Goal: Task Accomplishment & Management: Complete application form

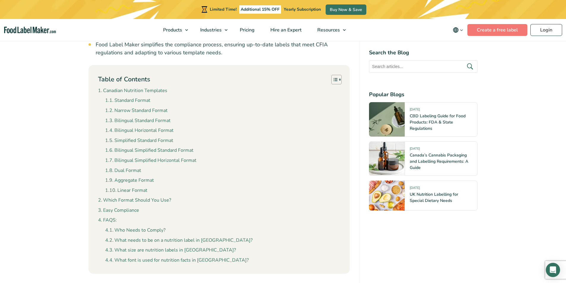
scroll to position [505, 0]
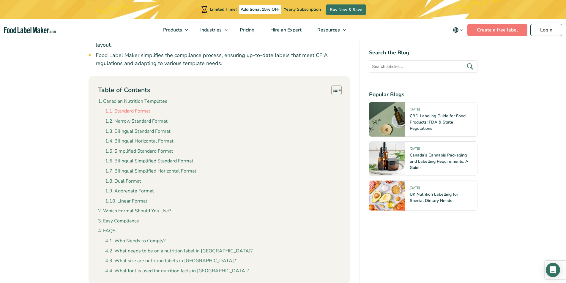
click at [125, 108] on link "Standard Format" at bounding box center [127, 112] width 45 height 8
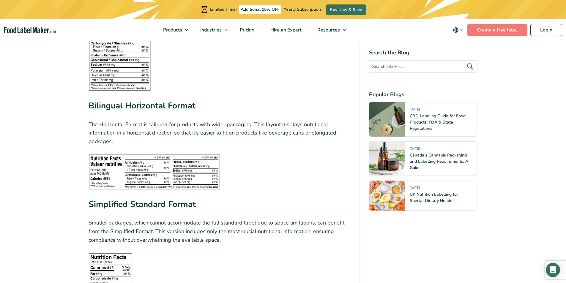
scroll to position [1257, 0]
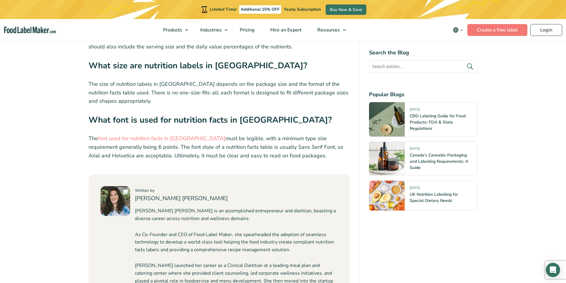
scroll to position [2416, 0]
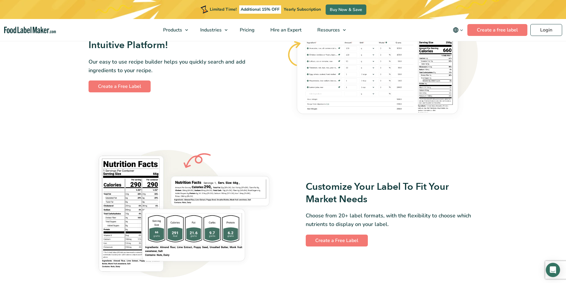
scroll to position [357, 0]
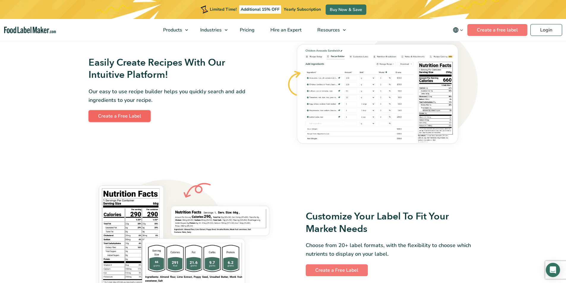
click at [116, 114] on link "Create a Free Label" at bounding box center [120, 116] width 62 height 12
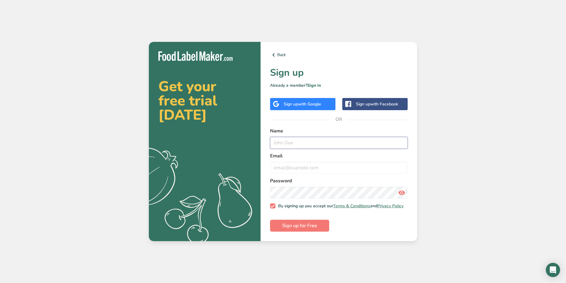
click at [288, 138] on input "text" at bounding box center [339, 143] width 138 height 12
type input "Min"
click at [359, 157] on label "Email" at bounding box center [339, 155] width 138 height 7
click at [361, 163] on input "email" at bounding box center [339, 168] width 138 height 12
type input "minhui@distributor.com"
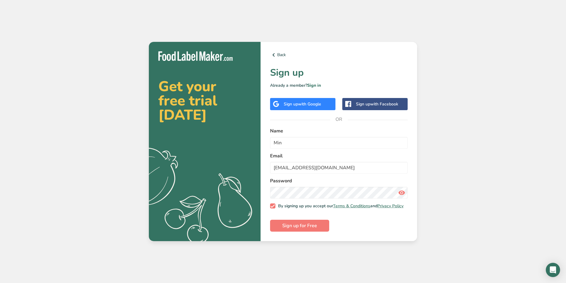
click at [369, 185] on div "Password" at bounding box center [339, 187] width 138 height 21
click at [308, 229] on span "Sign up for Free" at bounding box center [299, 225] width 35 height 7
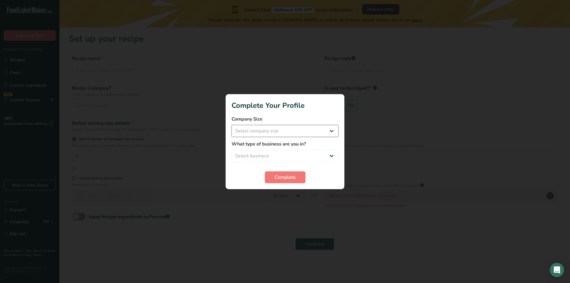
click at [317, 133] on select "Select company size Fewer than 10 Employees 10 to 50 Employees 51 to 500 Employ…" at bounding box center [285, 131] width 107 height 12
select select "2"
click at [232, 125] on select "Select company size Fewer than 10 Employees 10 to 50 Employees 51 to 500 Employ…" at bounding box center [285, 131] width 107 height 12
click at [314, 150] on select "Select business Packaged Food Manufacturer Restaurant & Cafe Bakery Meal Plans …" at bounding box center [285, 156] width 107 height 12
select select "8"
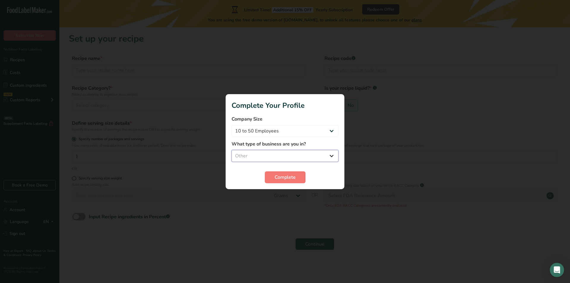
click at [232, 150] on select "Select business Packaged Food Manufacturer Restaurant & Cafe Bakery Meal Plans …" at bounding box center [285, 156] width 107 height 12
click at [295, 179] on span "Complete" at bounding box center [285, 177] width 21 height 7
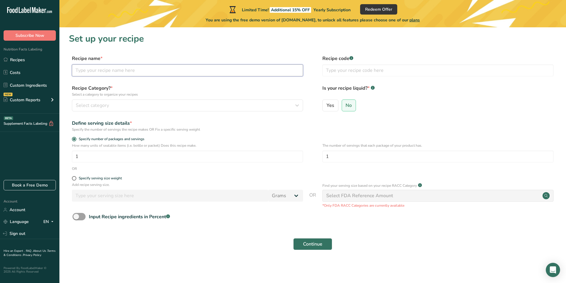
click at [112, 70] on input "text" at bounding box center [187, 70] width 231 height 12
type input "Sweet sauce"
click at [111, 105] on div "Select category" at bounding box center [186, 105] width 220 height 7
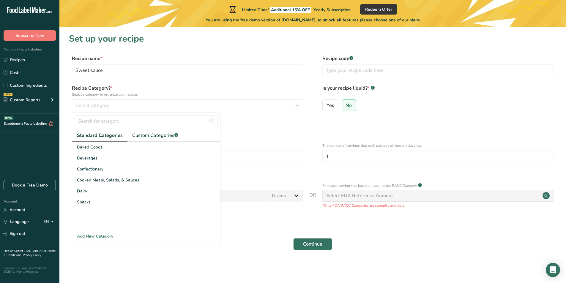
click at [95, 236] on div "Add New Category" at bounding box center [146, 236] width 148 height 6
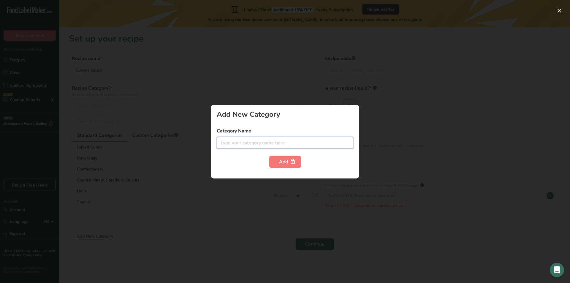
click at [245, 144] on input "text" at bounding box center [285, 143] width 137 height 12
type input "Sauce"
click at [286, 163] on div "Add" at bounding box center [285, 161] width 12 height 7
click at [264, 143] on input "Sauce" at bounding box center [285, 143] width 137 height 12
click at [241, 227] on div at bounding box center [285, 141] width 570 height 283
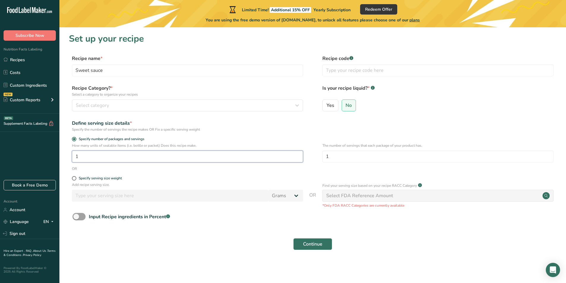
click at [148, 155] on input "1" at bounding box center [187, 157] width 231 height 12
click at [143, 107] on div "Select category" at bounding box center [186, 105] width 220 height 7
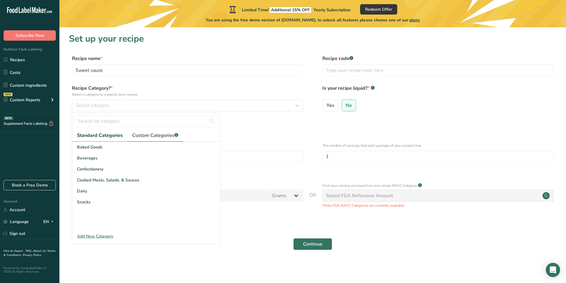
click at [157, 135] on span "Custom Categories .a-a{fill:#347362;}.b-a{fill:#fff;}" at bounding box center [155, 135] width 46 height 7
click at [154, 147] on div "No categories found" at bounding box center [146, 147] width 148 height 7
click at [97, 237] on div "Add New Category" at bounding box center [146, 236] width 148 height 6
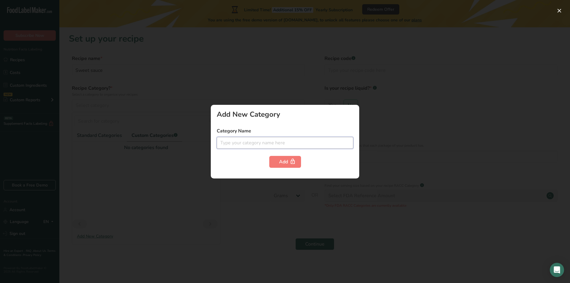
click at [264, 141] on input "text" at bounding box center [285, 143] width 137 height 12
type input "sauce"
drag, startPoint x: 270, startPoint y: 164, endPoint x: 289, endPoint y: 158, distance: 20.0
click at [273, 163] on button "Add" at bounding box center [285, 162] width 32 height 12
click at [289, 159] on div "Add" at bounding box center [285, 161] width 12 height 7
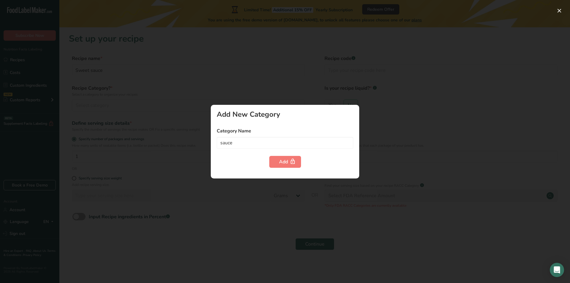
drag, startPoint x: 256, startPoint y: 225, endPoint x: 145, endPoint y: 209, distance: 112.2
click at [254, 224] on div at bounding box center [285, 141] width 570 height 283
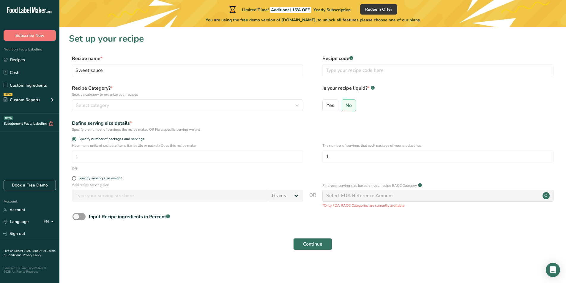
click at [92, 99] on div "Recipe Category? * Select a category to organize your recipes Select category S…" at bounding box center [187, 98] width 231 height 27
click at [93, 107] on span "Select category" at bounding box center [92, 105] width 33 height 7
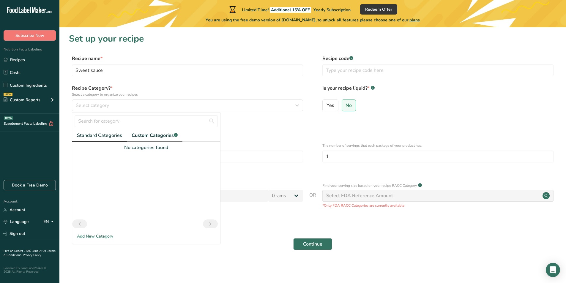
drag, startPoint x: 105, startPoint y: 135, endPoint x: 109, endPoint y: 150, distance: 15.1
click at [105, 135] on span "Standard Categories" at bounding box center [99, 135] width 45 height 7
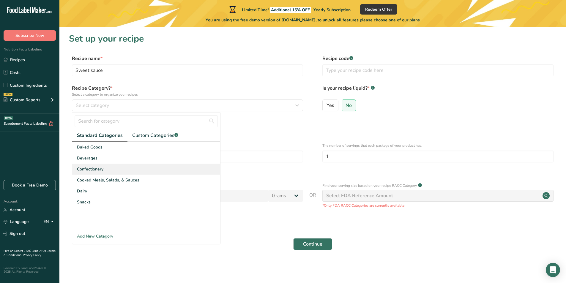
click at [102, 171] on span "Confectionery" at bounding box center [90, 169] width 26 height 6
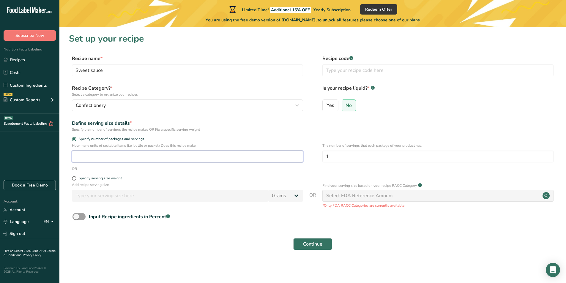
drag, startPoint x: 80, startPoint y: 157, endPoint x: 22, endPoint y: 171, distance: 60.1
click at [24, 170] on div ".a-20{fill:#fff;} Subscribe Now Nutrition Facts Labeling Recipes Costs Custom I…" at bounding box center [283, 141] width 566 height 283
click at [99, 160] on input "1" at bounding box center [187, 157] width 231 height 12
click at [94, 179] on div "Specify serving size weight" at bounding box center [100, 178] width 43 height 4
click at [76, 179] on input "Specify serving size weight" at bounding box center [74, 178] width 4 height 4
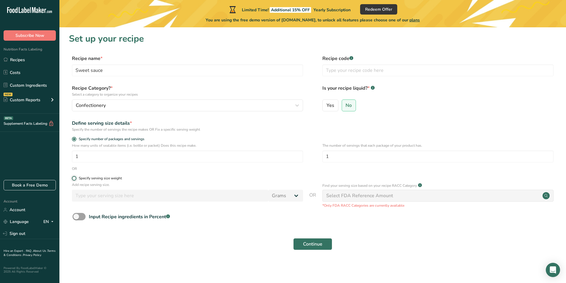
radio input "true"
radio input "false"
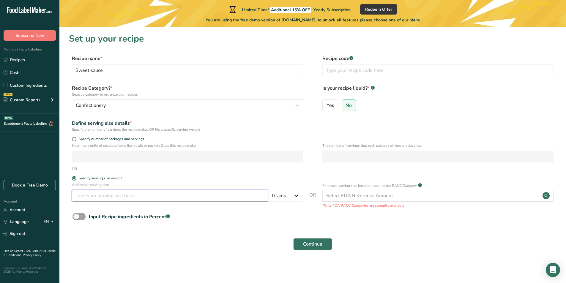
click at [95, 191] on input "number" at bounding box center [170, 196] width 196 height 12
drag, startPoint x: 103, startPoint y: 197, endPoint x: 83, endPoint y: 196, distance: 19.9
click at [103, 197] on input "number" at bounding box center [170, 196] width 196 height 12
click at [122, 191] on input "number" at bounding box center [170, 196] width 196 height 12
type input "15"
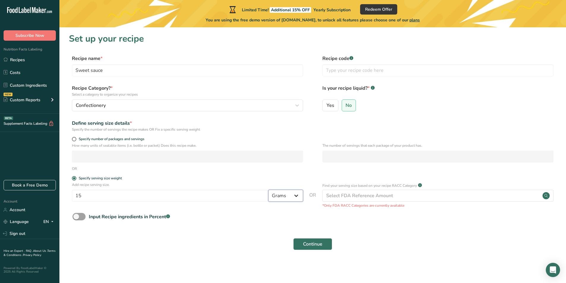
click at [299, 196] on select "Grams kg mg mcg lb oz l mL fl oz tbsp tsp cup qt gallon" at bounding box center [285, 196] width 35 height 12
select select "17"
click at [268, 190] on select "Grams kg mg mcg lb oz l mL fl oz tbsp tsp cup qt gallon" at bounding box center [285, 196] width 35 height 12
select select "22"
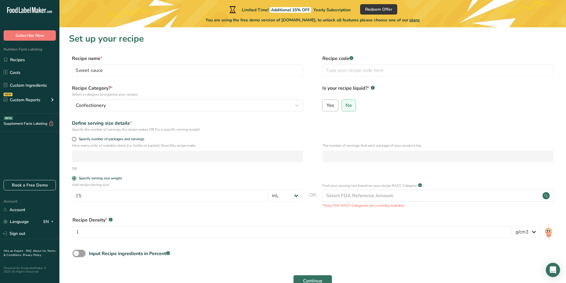
click at [332, 103] on span "Yes" at bounding box center [331, 106] width 8 height 6
click at [327, 103] on input "Yes" at bounding box center [325, 105] width 4 height 4
radio input "true"
radio input "false"
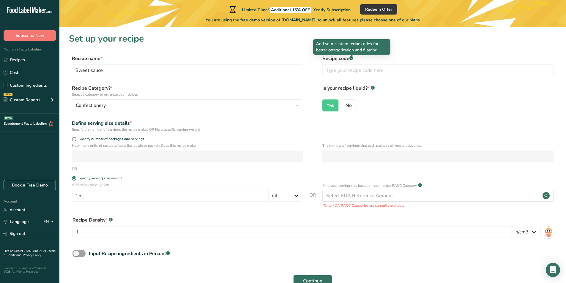
click at [350, 58] on icon ".a-a{fill:#347362;}.b-a{fill:#fff;}" at bounding box center [351, 58] width 4 height 4
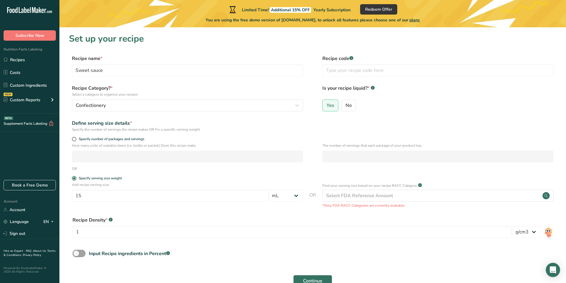
click at [350, 58] on rect at bounding box center [351, 58] width 4 height 4
click at [346, 74] on input "text" at bounding box center [437, 70] width 231 height 12
click at [350, 56] on icon ".a-a{fill:#347362;}.b-a{fill:#fff;}" at bounding box center [351, 58] width 4 height 4
click at [351, 66] on input "text" at bounding box center [437, 70] width 231 height 12
type input "1"
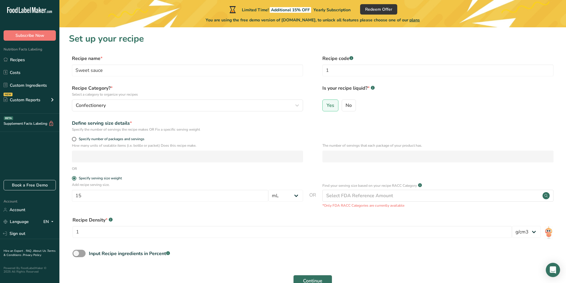
click at [376, 107] on div "Yes No" at bounding box center [437, 107] width 231 height 15
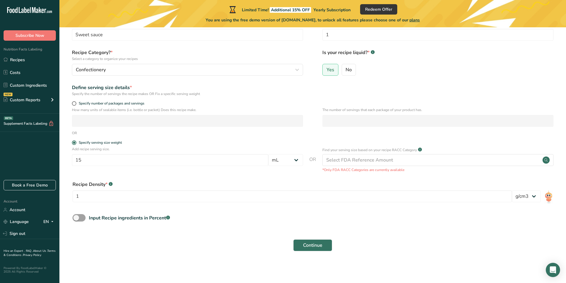
scroll to position [36, 0]
click at [314, 243] on span "Continue" at bounding box center [312, 245] width 19 height 7
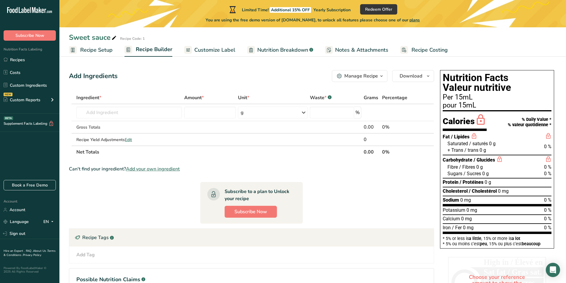
click at [105, 49] on span "Recipe Setup" at bounding box center [96, 50] width 32 height 8
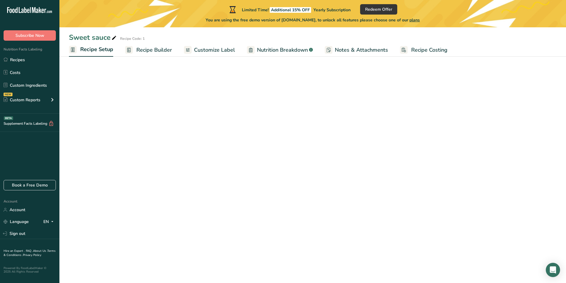
select select "17"
select select "22"
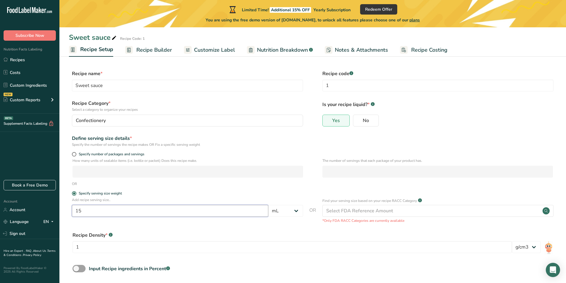
click at [191, 214] on input "15" at bounding box center [170, 211] width 196 height 12
click at [76, 153] on label "Specify number of packages and servings" at bounding box center [187, 154] width 231 height 4
click at [76, 153] on input "Specify number of packages and servings" at bounding box center [74, 154] width 4 height 4
radio input "true"
radio input "false"
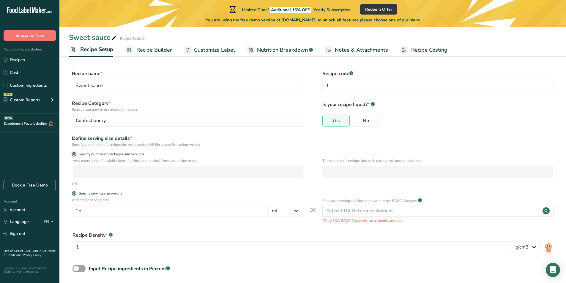
select select "0"
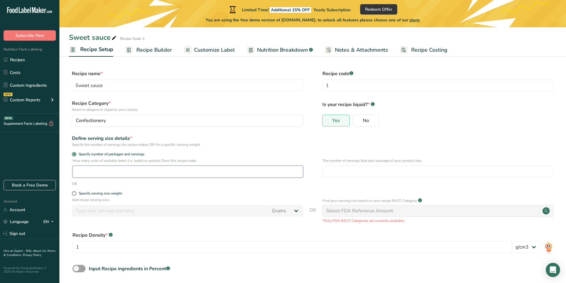
click at [88, 172] on input "number" at bounding box center [187, 172] width 231 height 12
type input "1"
click at [341, 171] on input "number" at bounding box center [437, 172] width 231 height 12
type input "1"
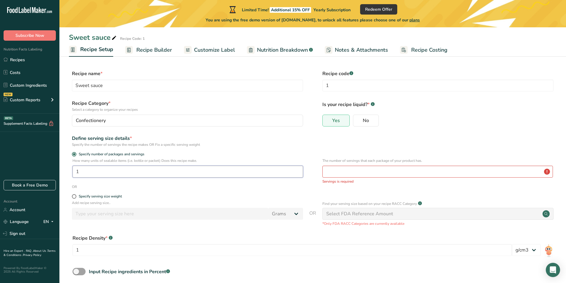
click at [96, 173] on input "1" at bounding box center [187, 172] width 231 height 12
click at [75, 197] on span at bounding box center [74, 196] width 4 height 4
click at [75, 197] on input "Specify serving size weight" at bounding box center [74, 197] width 4 height 4
radio input "true"
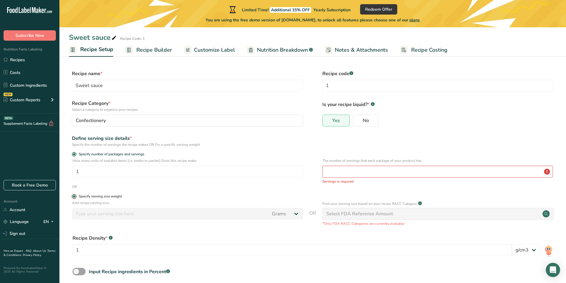
radio input "false"
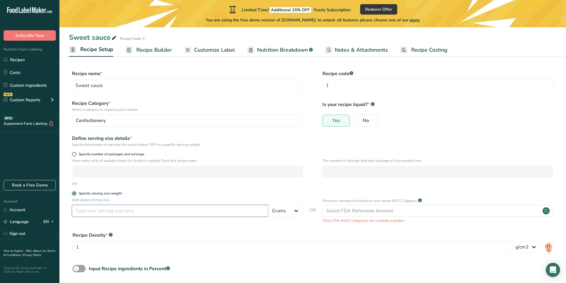
click at [100, 211] on input "number" at bounding box center [170, 211] width 196 height 12
type input "15"
click at [134, 228] on form "Recipe name * Sweet sauce Recipe code .a-a{fill:#347362;}.b-a{fill:#fff;} 1 Rec…" at bounding box center [313, 185] width 488 height 231
click at [361, 206] on div "Select FDA Reference Amount" at bounding box center [437, 211] width 231 height 12
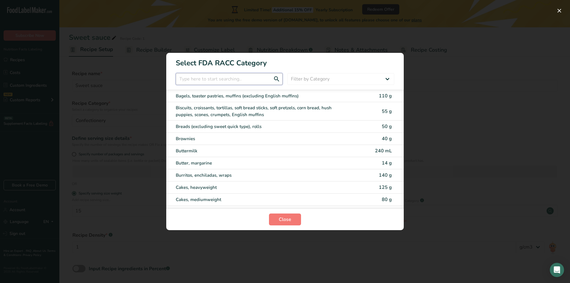
click at [226, 80] on input "RACC Category Selection Modal" at bounding box center [229, 79] width 107 height 12
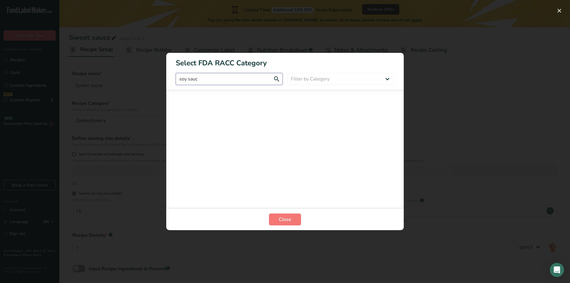
type input "soy sauce"
click at [274, 77] on input "soy sauce" at bounding box center [229, 79] width 107 height 12
click at [275, 78] on input "soy sauce" at bounding box center [229, 79] width 107 height 12
click at [220, 79] on input "soy sauce" at bounding box center [229, 79] width 107 height 12
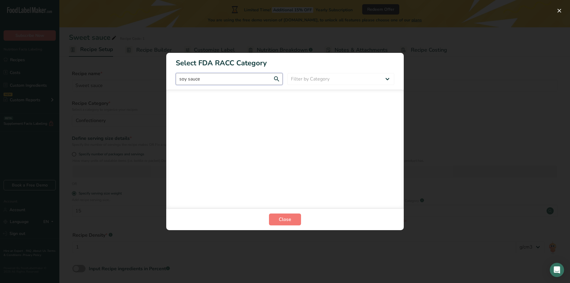
click at [220, 78] on input "soy sauce" at bounding box center [229, 79] width 107 height 12
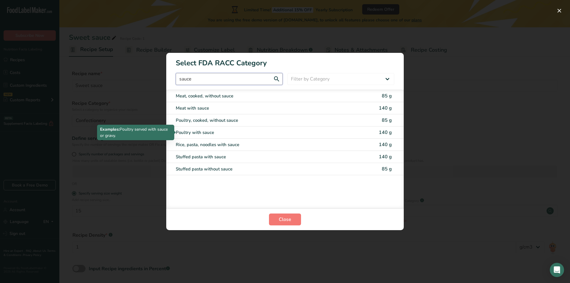
type input "sauce"
click at [138, 132] on p "Examples: Poultry served with sauce or gravy." at bounding box center [135, 132] width 71 height 12
click at [431, 67] on div "RACC Category Selection Modal" at bounding box center [285, 141] width 570 height 283
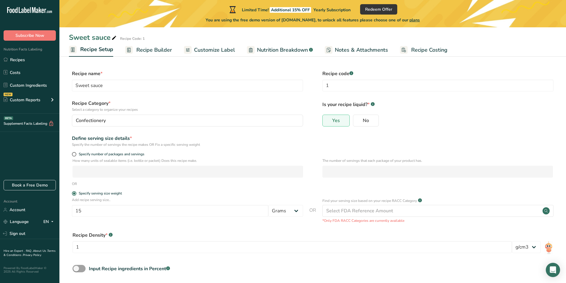
scroll to position [27, 0]
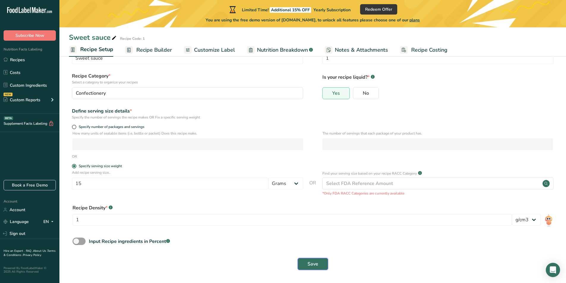
click at [309, 265] on span "Save" at bounding box center [313, 264] width 11 height 7
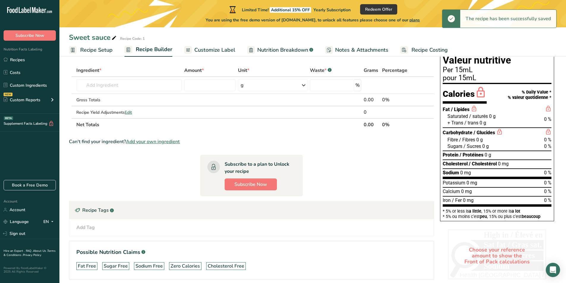
click at [462, 68] on div "Per 15mL" at bounding box center [497, 70] width 109 height 7
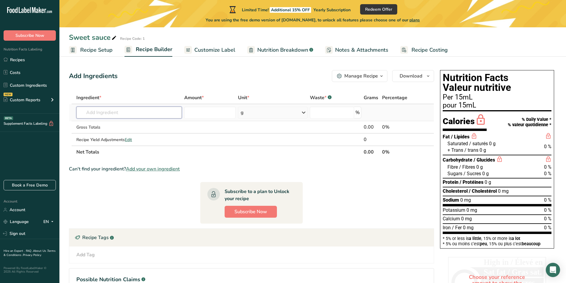
click at [174, 110] on input "text" at bounding box center [128, 113] width 105 height 12
click at [105, 53] on span "Recipe Setup" at bounding box center [96, 50] width 32 height 8
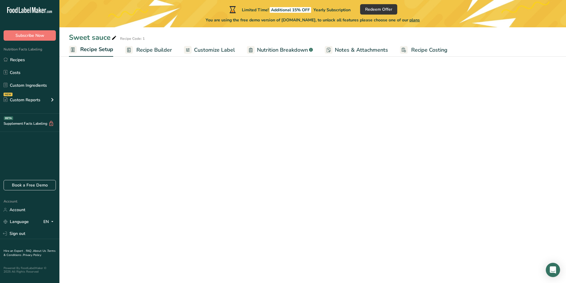
select select "22"
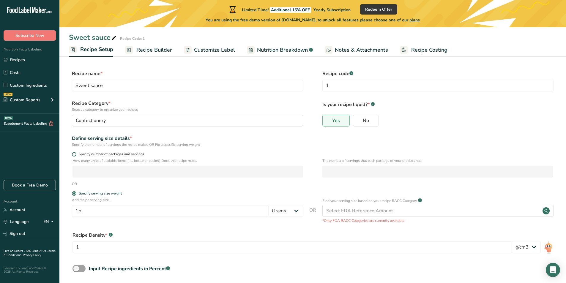
click at [73, 155] on span at bounding box center [74, 154] width 4 height 4
click at [73, 155] on input "Specify number of packages and servings" at bounding box center [74, 154] width 4 height 4
radio input "true"
radio input "false"
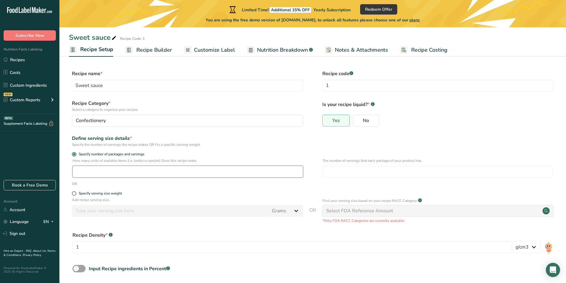
click at [97, 175] on input "number" at bounding box center [187, 172] width 231 height 12
type input "1"
click at [73, 193] on span at bounding box center [74, 193] width 4 height 4
click at [73, 193] on input "Specify serving size weight" at bounding box center [74, 194] width 4 height 4
radio input "true"
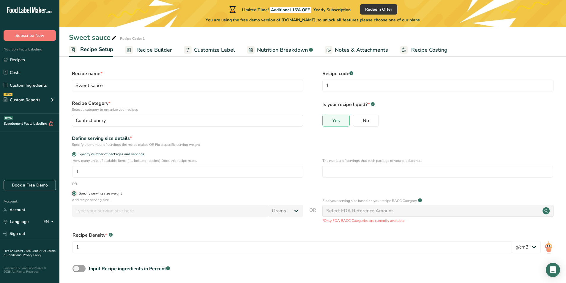
radio input "false"
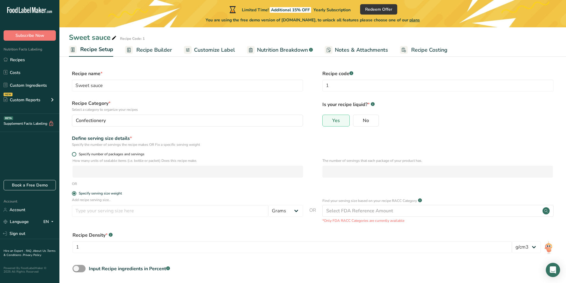
click at [72, 155] on span at bounding box center [74, 154] width 4 height 4
click at [72, 155] on input "Specify number of packages and servings" at bounding box center [74, 154] width 4 height 4
radio input "true"
radio input "false"
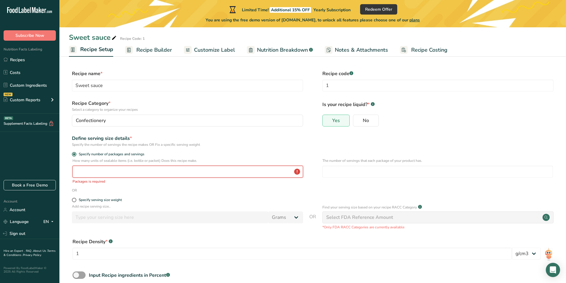
click at [86, 169] on input "number" at bounding box center [187, 172] width 231 height 12
click at [298, 171] on input "number" at bounding box center [187, 172] width 231 height 12
click at [257, 174] on input "number" at bounding box center [187, 172] width 231 height 12
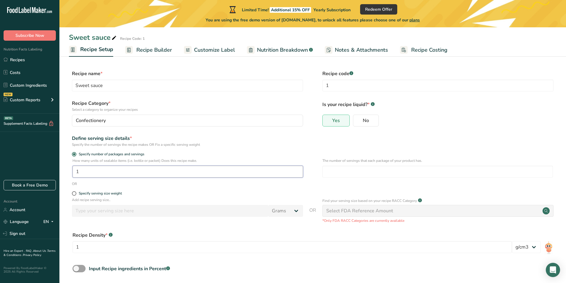
type input "1"
click at [255, 186] on div "OR" at bounding box center [313, 183] width 488 height 5
drag, startPoint x: 79, startPoint y: 172, endPoint x: 66, endPoint y: 172, distance: 12.8
click at [66, 172] on section "Recipe name * Sweet sauce Recipe code .a-a{fill:#347362;}.b-a{fill:#fff;} 1 Rec…" at bounding box center [312, 184] width 507 height 252
select select "22"
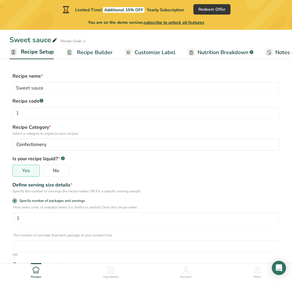
select select "22"
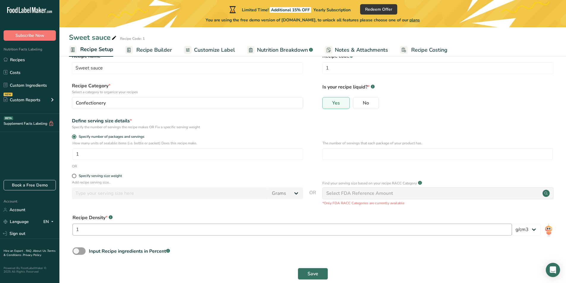
scroll to position [27, 0]
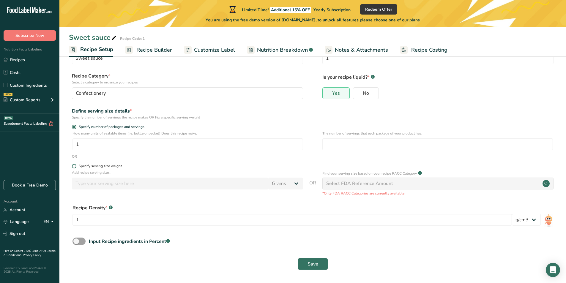
click at [78, 166] on span "Specify serving size weight" at bounding box center [98, 166] width 45 height 4
click at [76, 166] on input "Specify serving size weight" at bounding box center [74, 166] width 4 height 4
radio input "true"
radio input "false"
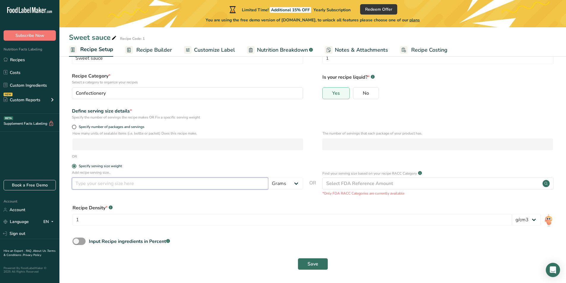
click at [98, 187] on input "number" at bounding box center [170, 184] width 196 height 12
type input "15"
click at [282, 187] on select "Grams kg mg mcg lb oz l mL fl oz tbsp tsp cup qt gallon" at bounding box center [285, 184] width 35 height 12
select select "17"
click at [268, 178] on select "Grams kg mg mcg lb oz l mL fl oz tbsp tsp cup qt gallon" at bounding box center [285, 184] width 35 height 12
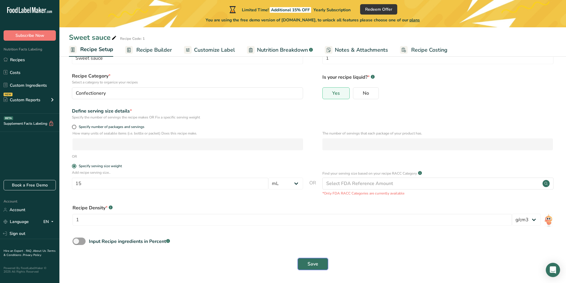
click at [311, 263] on span "Save" at bounding box center [313, 264] width 11 height 7
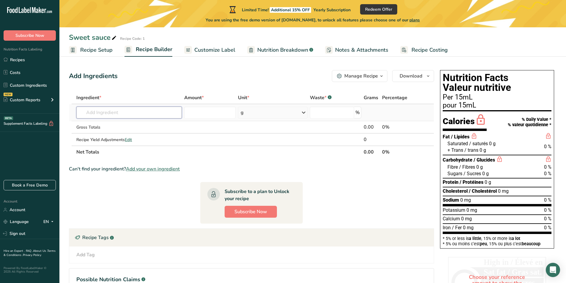
click at [126, 111] on input "text" at bounding box center [128, 113] width 105 height 12
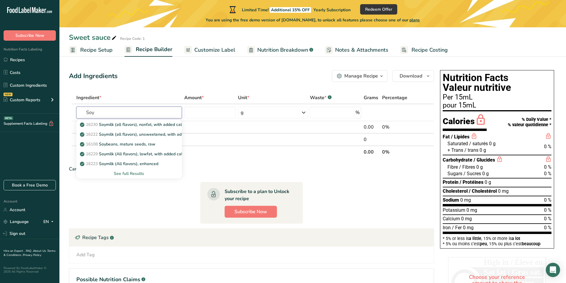
type input "Soy"
click at [126, 111] on input "text" at bounding box center [128, 113] width 105 height 12
type input "soy s"
click at [141, 171] on div "See full Results" at bounding box center [129, 174] width 96 height 6
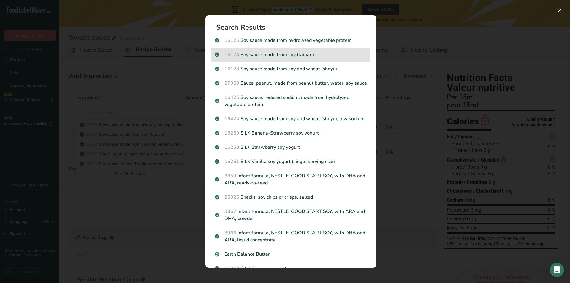
click at [271, 58] on p "16124 Soy sauce made from soy (tamari)" at bounding box center [291, 54] width 152 height 7
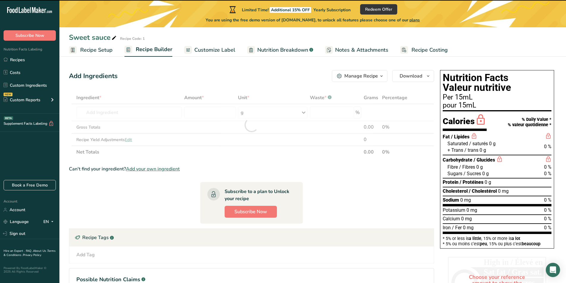
type input "0"
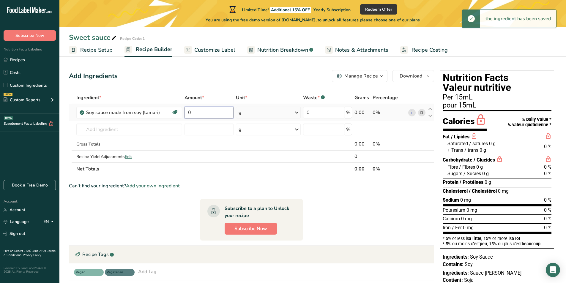
click at [201, 114] on input "0" at bounding box center [209, 113] width 49 height 12
drag, startPoint x: 194, startPoint y: 113, endPoint x: 183, endPoint y: 113, distance: 11.3
click at [183, 113] on td "0" at bounding box center [208, 112] width 51 height 17
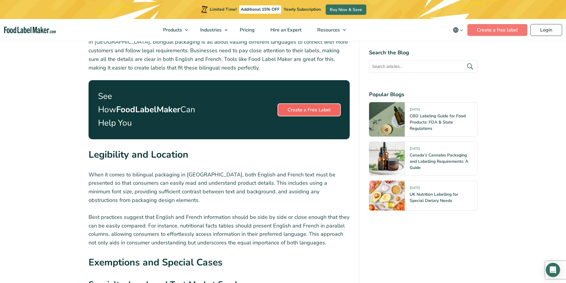
click at [293, 104] on link "Create a Free Label" at bounding box center [309, 110] width 62 height 12
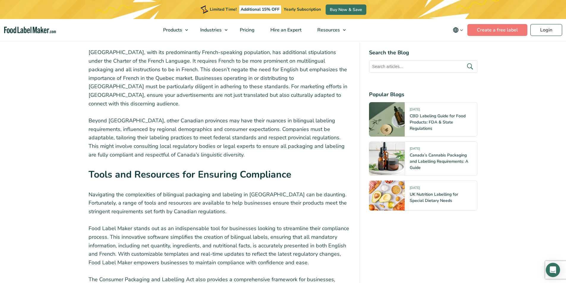
scroll to position [1664, 0]
